Goal: Check status: Check status

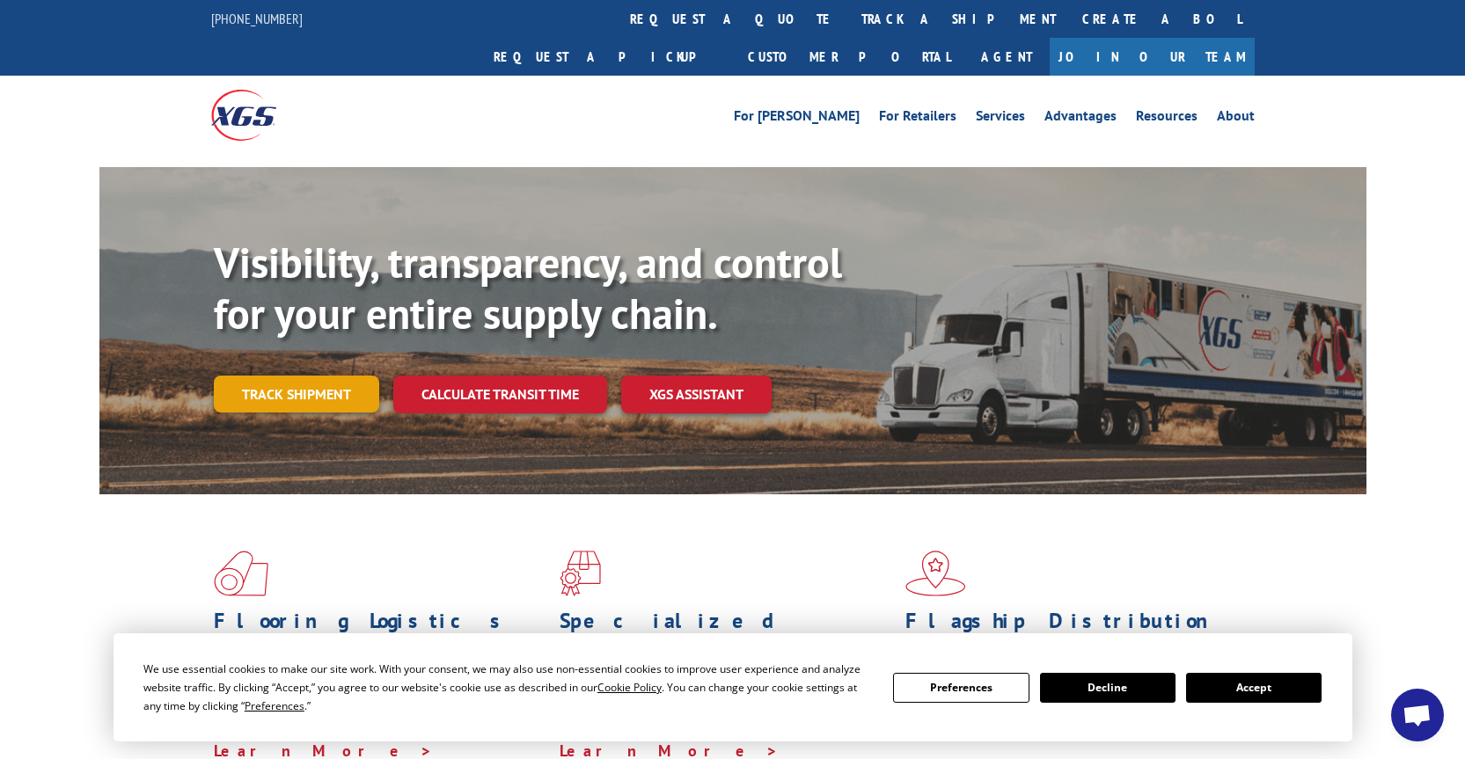
click at [291, 376] on link "Track shipment" at bounding box center [296, 394] width 165 height 37
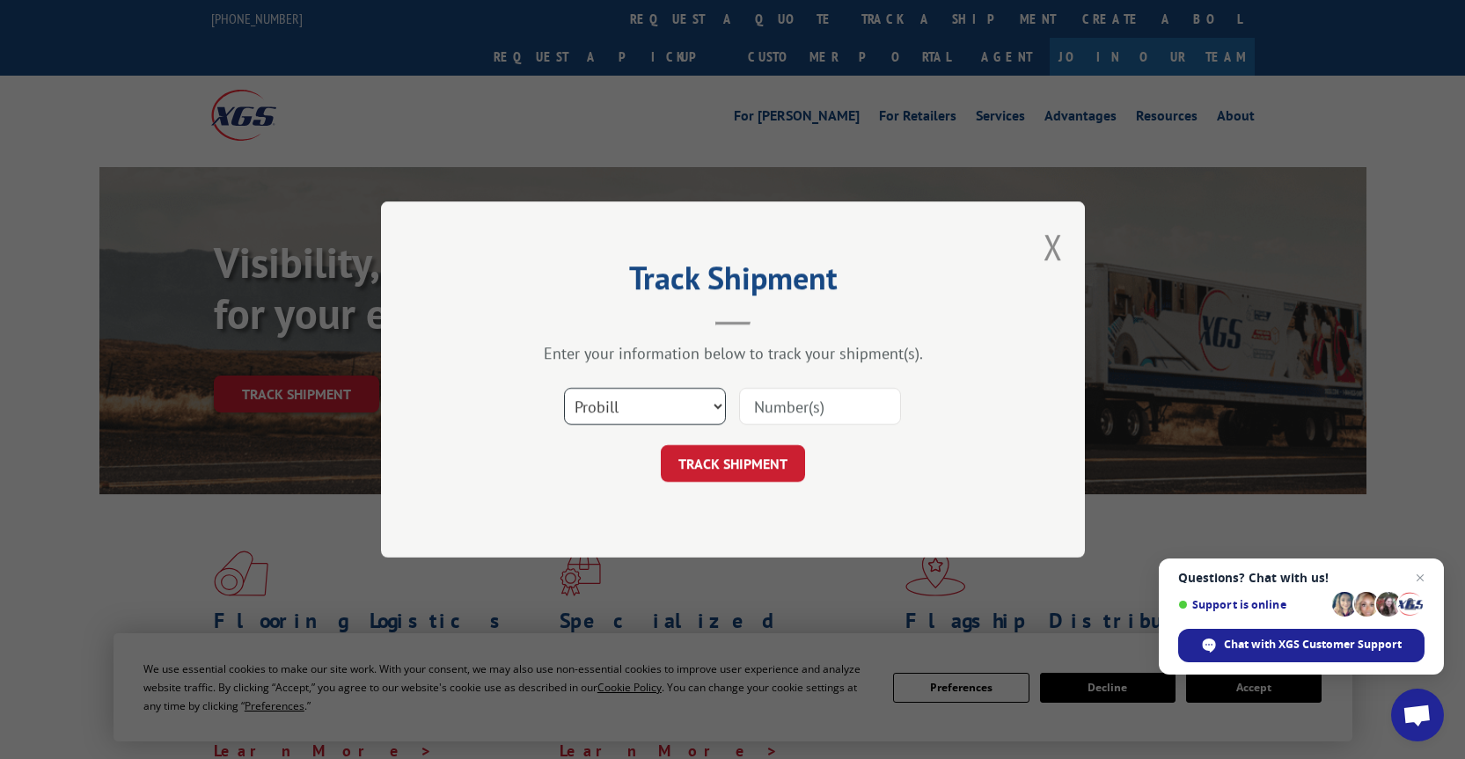
click at [667, 407] on select "Select category... Probill BOL PO" at bounding box center [645, 406] width 162 height 37
select select "bol"
click at [564, 388] on select "Select category... Probill BOL PO" at bounding box center [645, 406] width 162 height 37
click at [801, 405] on input at bounding box center [820, 406] width 162 height 37
type input "7046577"
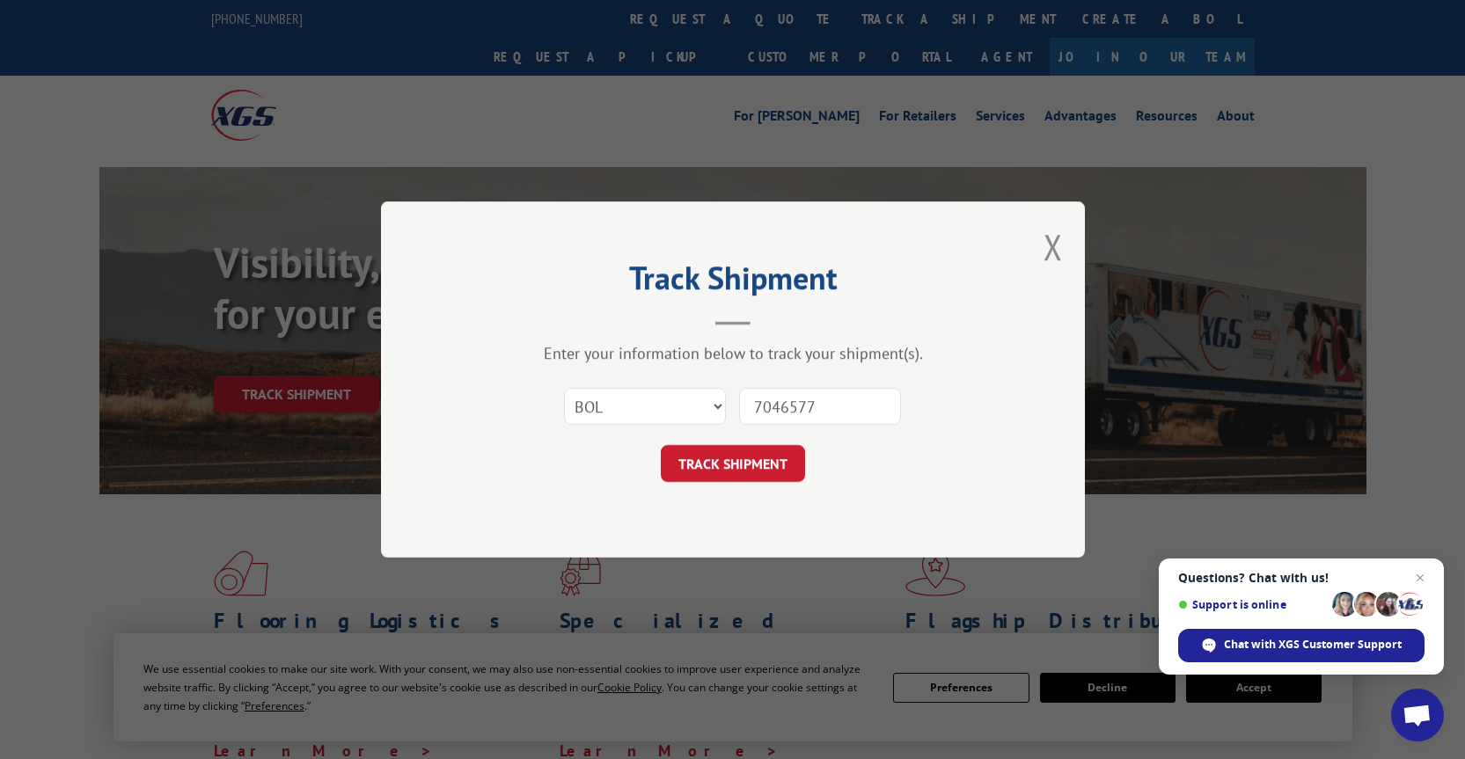
click button "TRACK SHIPMENT" at bounding box center [733, 463] width 144 height 37
